Goal: Navigation & Orientation: Find specific page/section

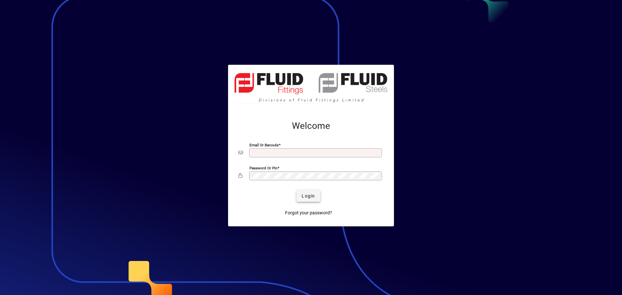
type input "**********"
click at [313, 195] on span "Login" at bounding box center [308, 196] width 13 height 7
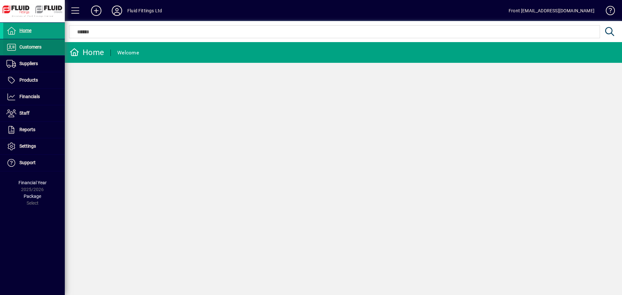
click at [26, 47] on span "Customers" at bounding box center [30, 46] width 22 height 5
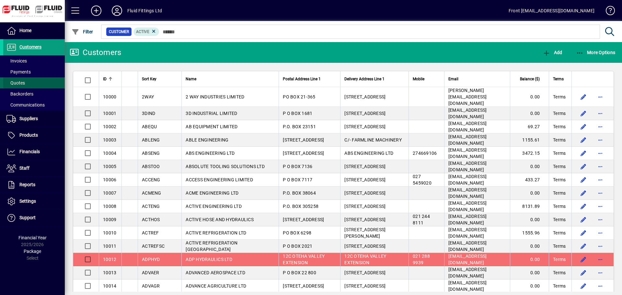
click at [24, 82] on span "Quotes" at bounding box center [15, 82] width 18 height 5
